Goal: Find contact information: Find contact information

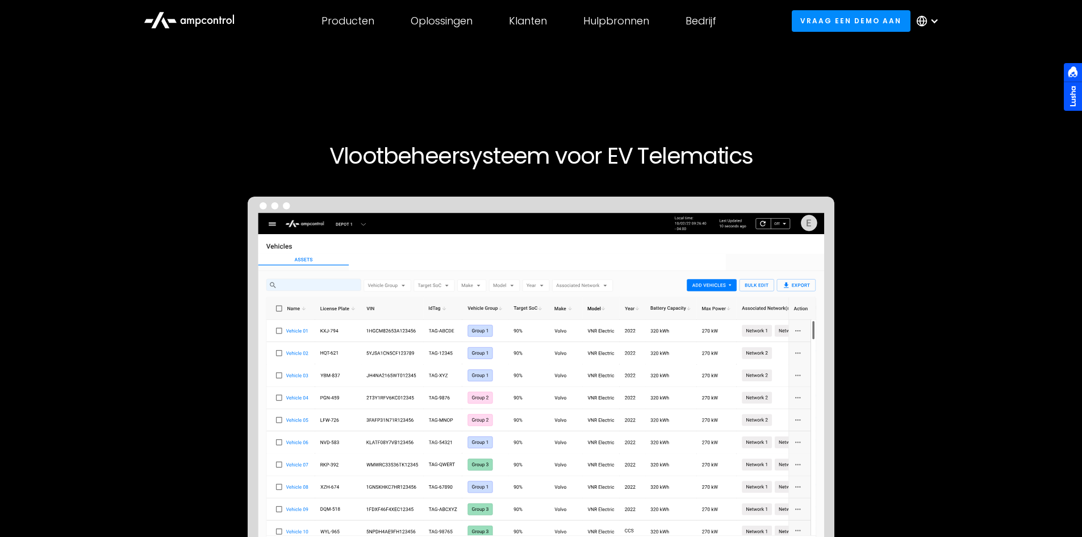
click at [895, 135] on div at bounding box center [541, 133] width 1046 height 18
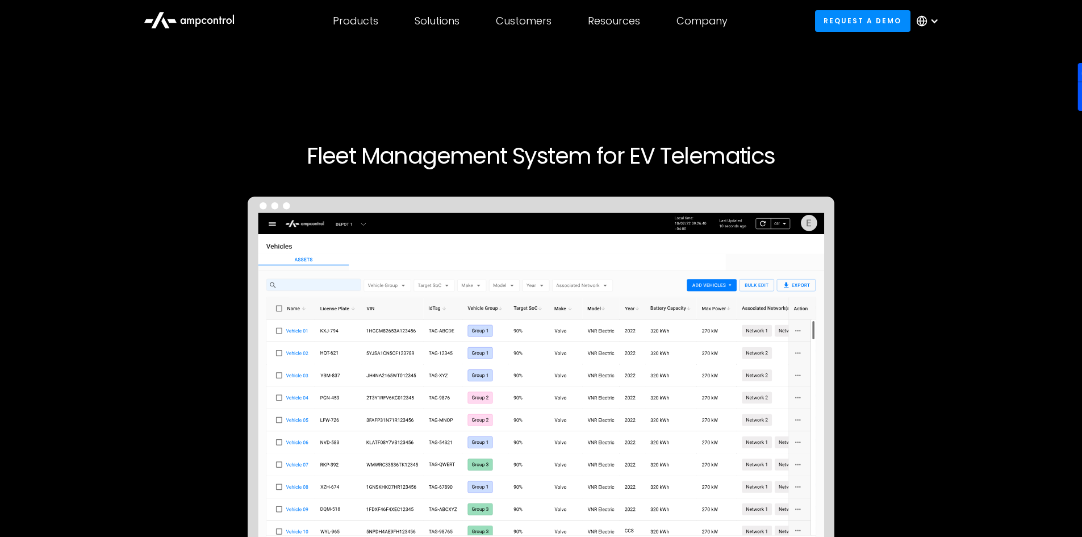
click at [216, 22] on icon at bounding box center [189, 19] width 91 height 27
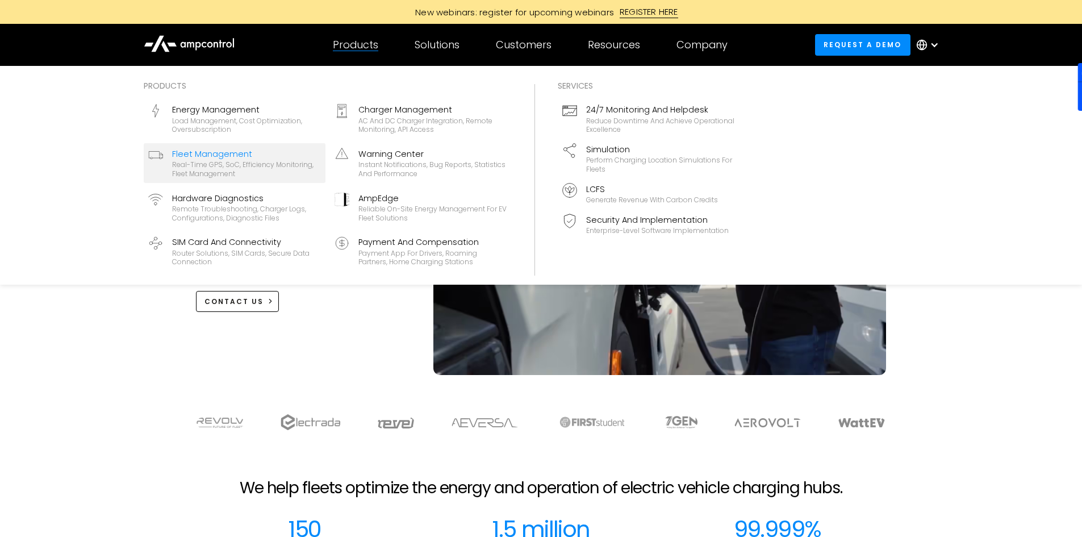
click at [294, 164] on font "Real-time GPS, SoC, efficiency monitoring, fleet management" at bounding box center [242, 169] width 141 height 19
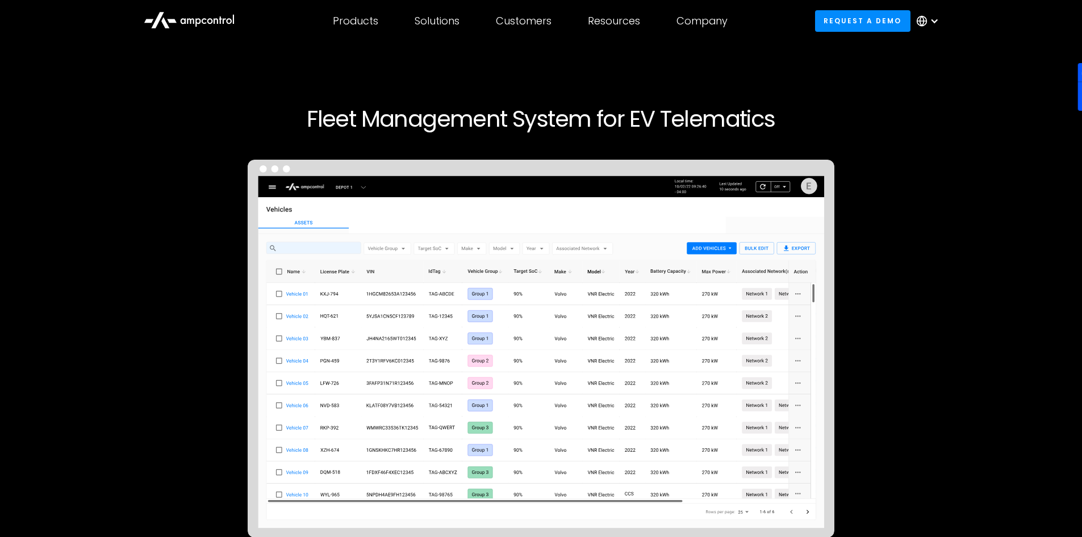
scroll to position [57, 0]
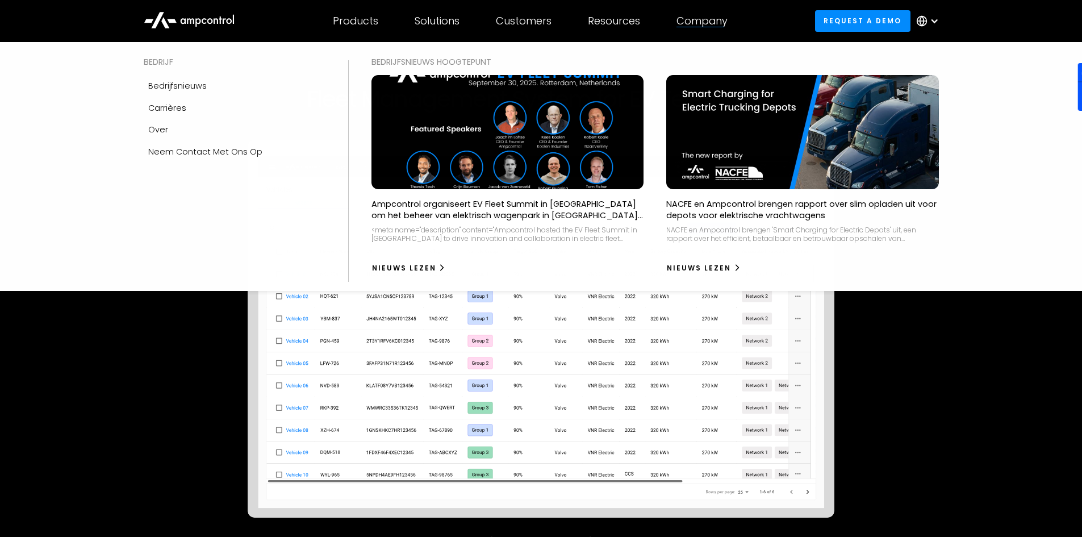
click at [715, 7] on div "Company BEDRIJF Bedrijfsnieuws Carrières Over Neem contact met ons op BEDRIJFSN…" at bounding box center [701, 21] width 87 height 40
click at [179, 150] on font "Contact us" at bounding box center [171, 151] width 47 height 11
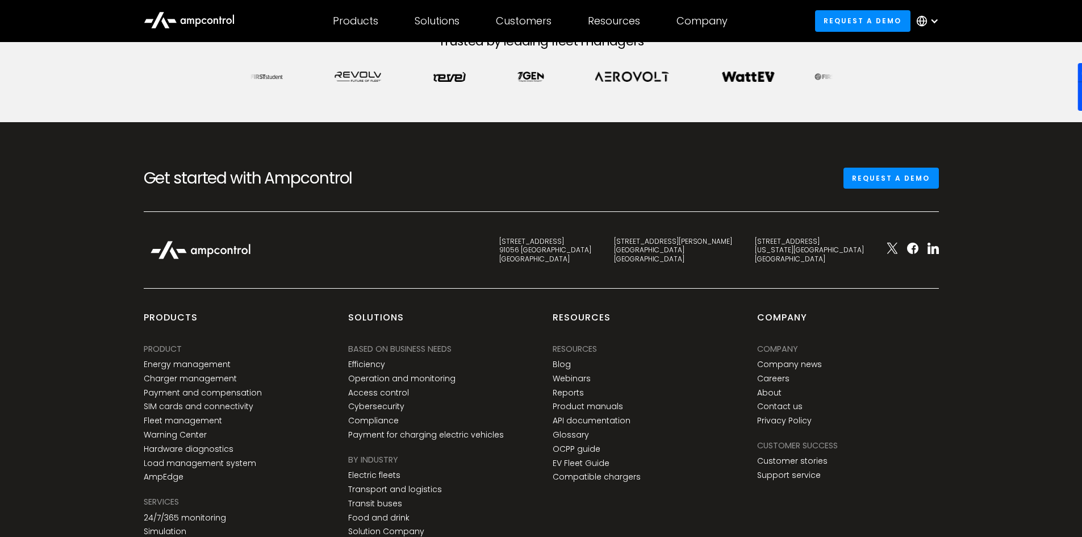
scroll to position [454, 0]
